Goal: Register for event/course

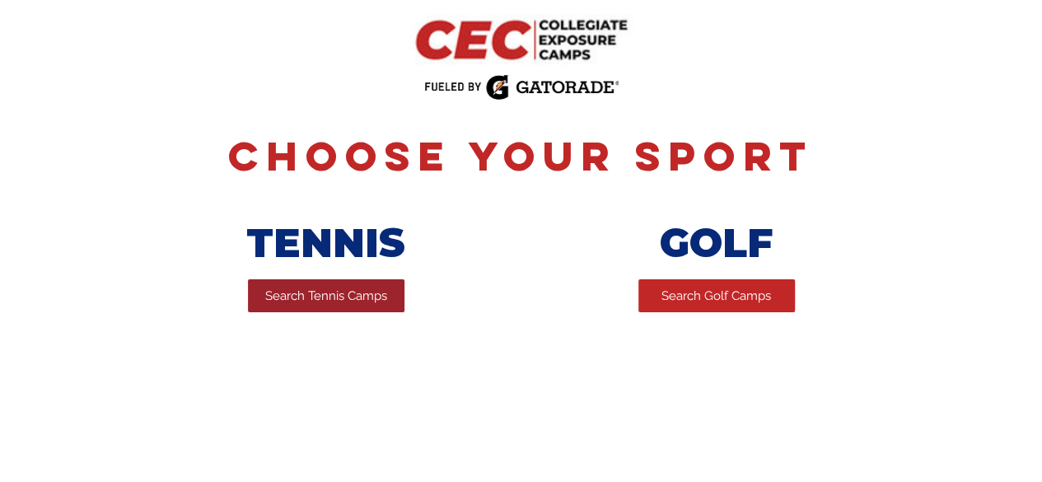
click at [315, 308] on link "Search Tennis Camps" at bounding box center [326, 295] width 157 height 33
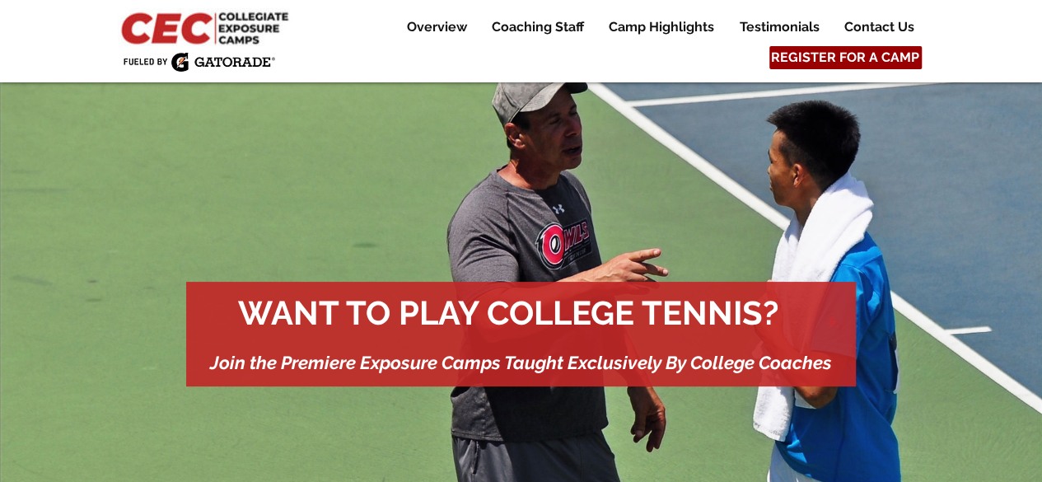
click at [893, 54] on span "REGISTER FOR A CAMP" at bounding box center [845, 58] width 148 height 18
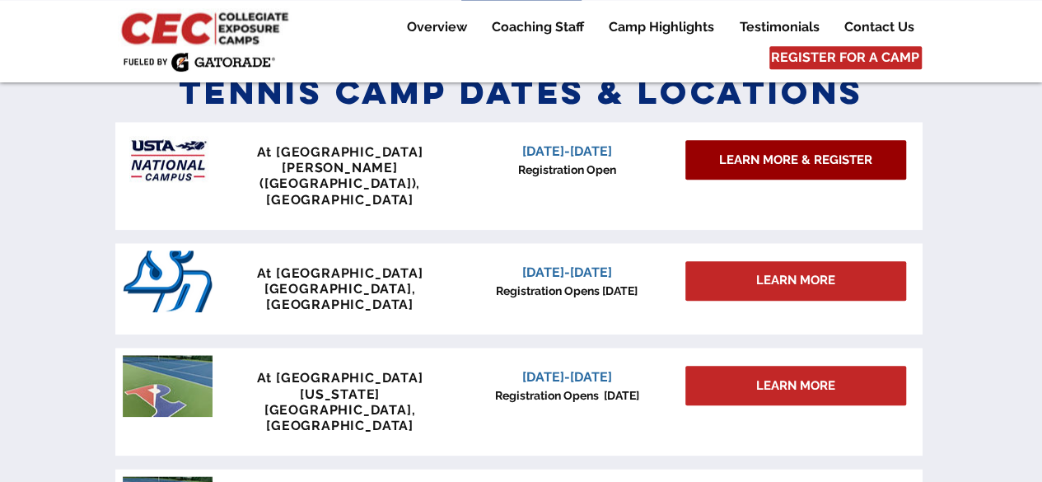
scroll to position [722, 0]
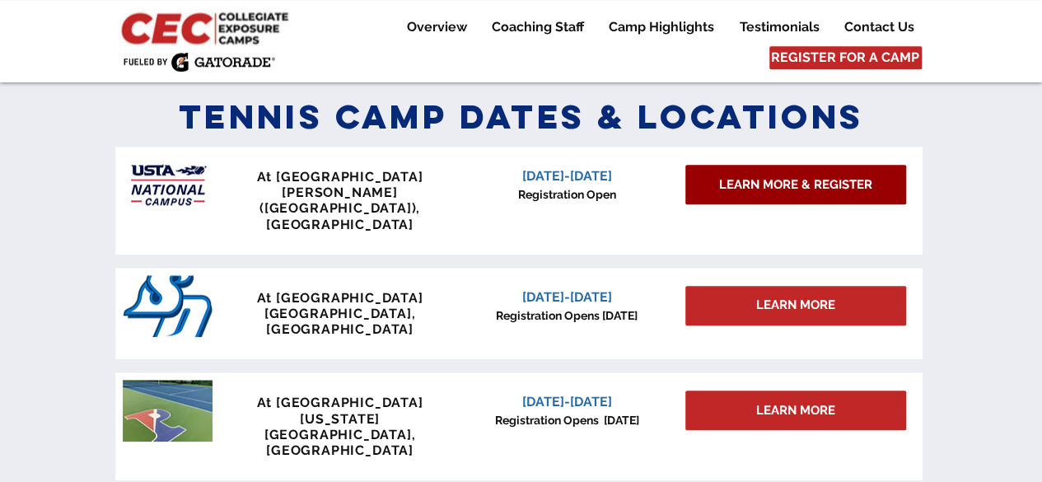
click at [795, 185] on span "LEARN MORE & REGISTER" at bounding box center [795, 184] width 153 height 17
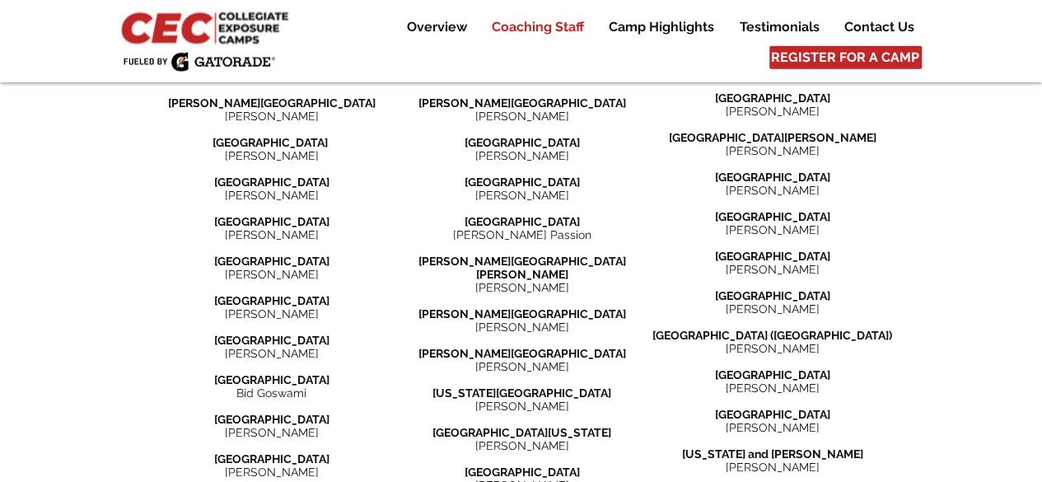
scroll to position [2389, 0]
